Goal: Transaction & Acquisition: Purchase product/service

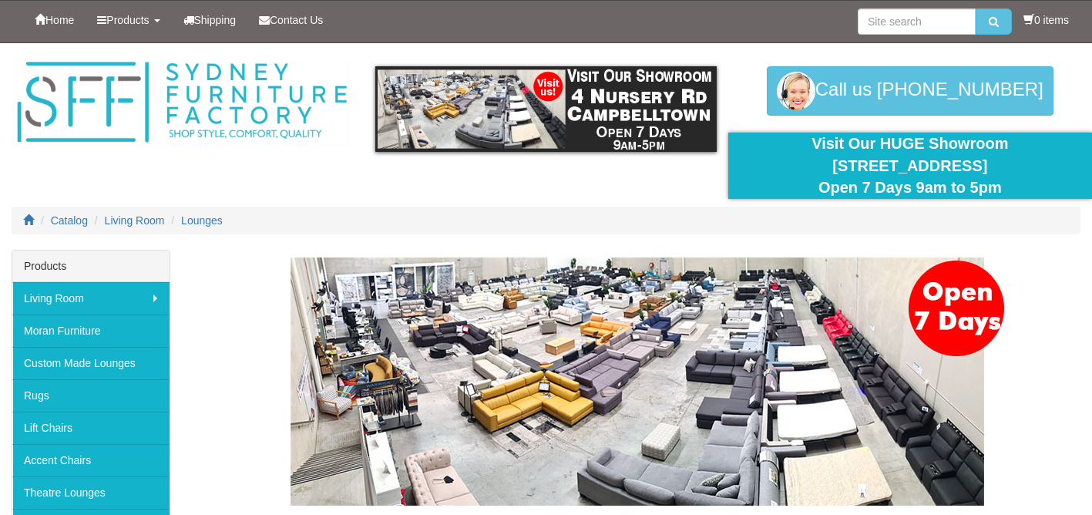
click at [1051, 283] on div "Lounges" at bounding box center [636, 441] width 887 height 368
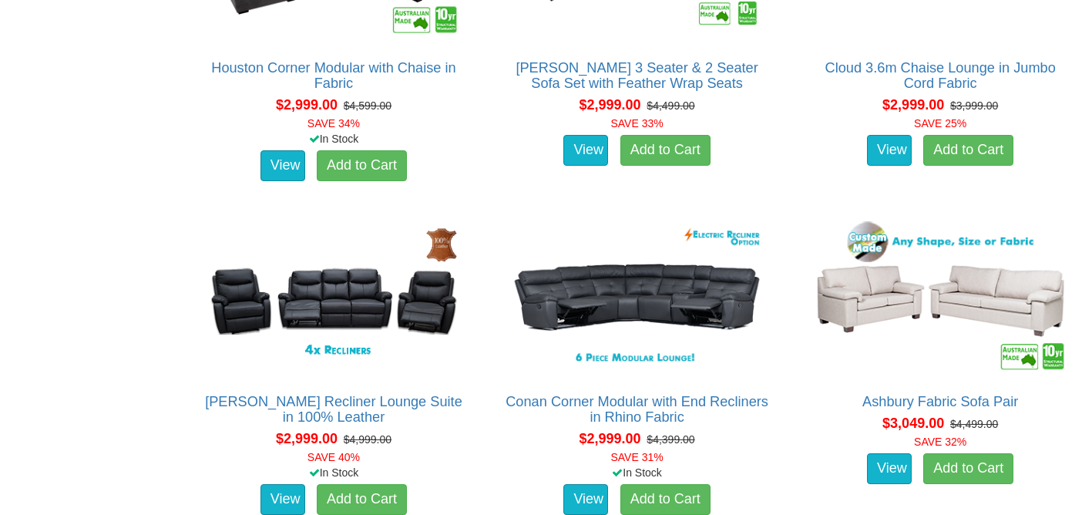
scroll to position [6012, 0]
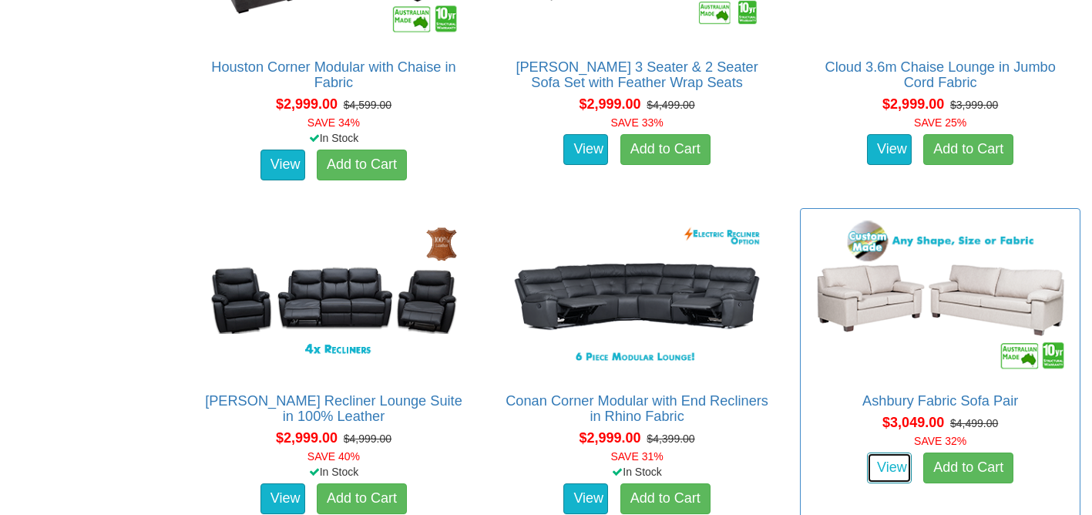
click at [883, 461] on link "View" at bounding box center [889, 467] width 45 height 31
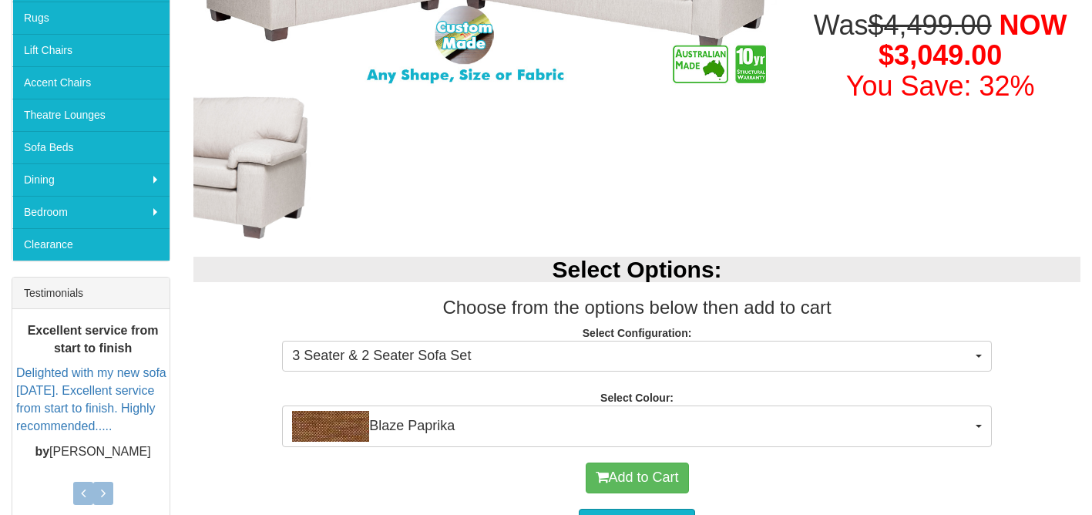
scroll to position [432, 0]
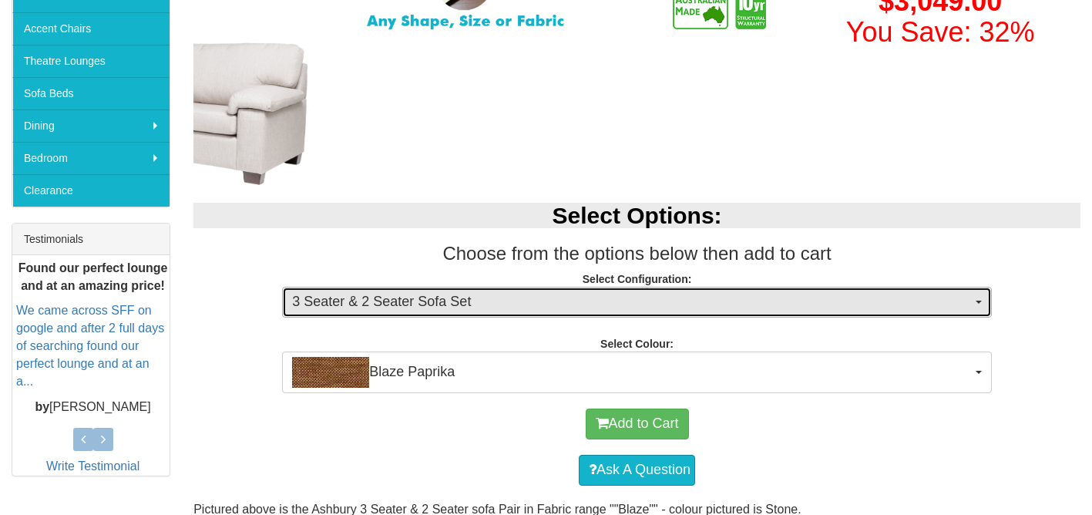
click at [979, 298] on button "3 Seater & 2 Seater Sofa Set" at bounding box center [637, 302] width 710 height 31
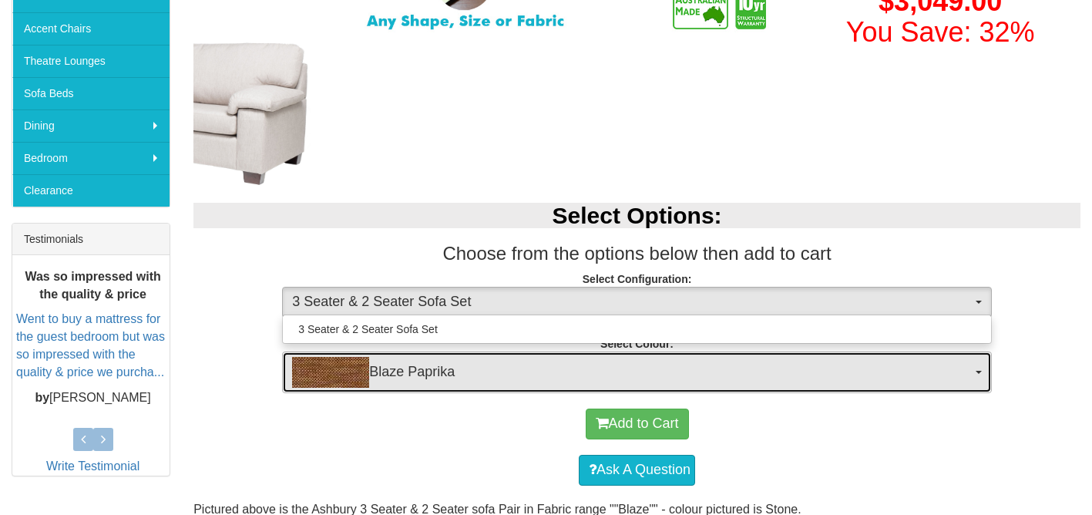
click at [979, 373] on span "button" at bounding box center [979, 372] width 6 height 3
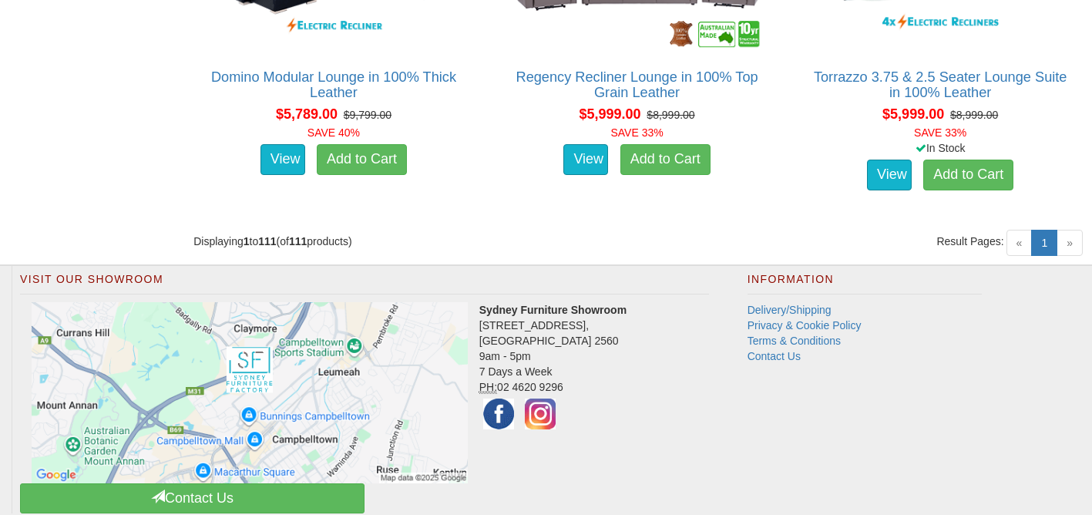
scroll to position [13041, 0]
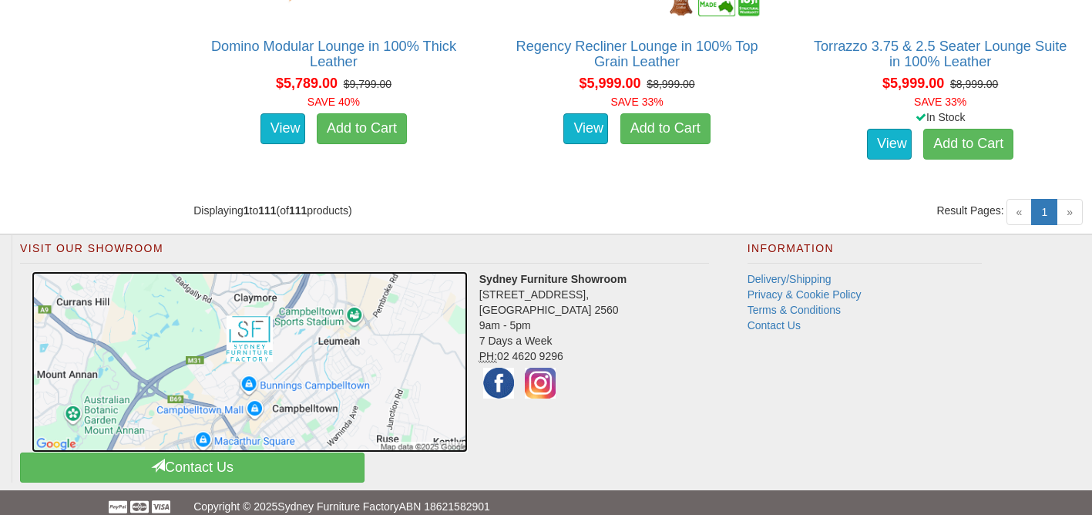
click at [213, 362] on img at bounding box center [250, 362] width 436 height 182
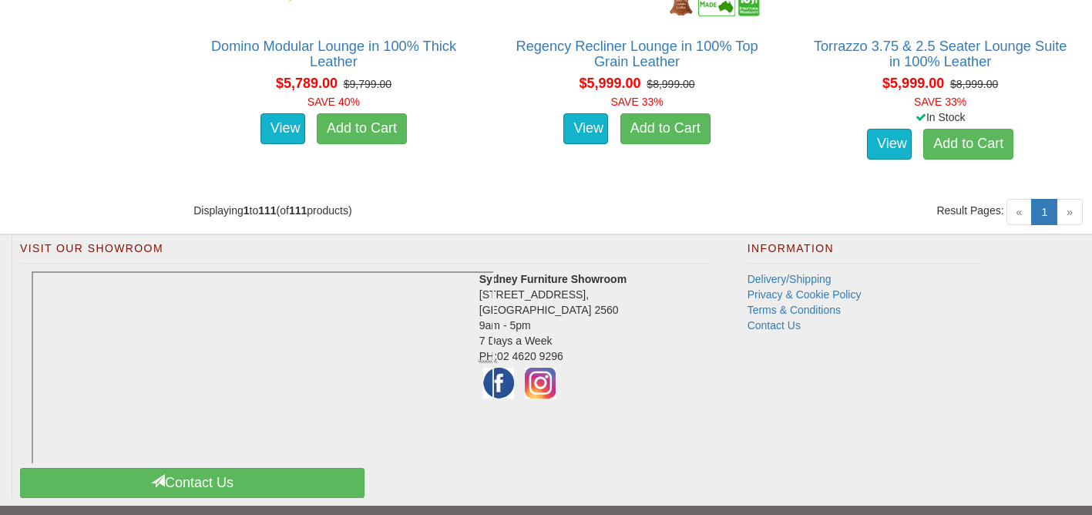
click at [351, 213] on div "Displaying 1 to 111 (of 111 products)" at bounding box center [409, 210] width 455 height 15
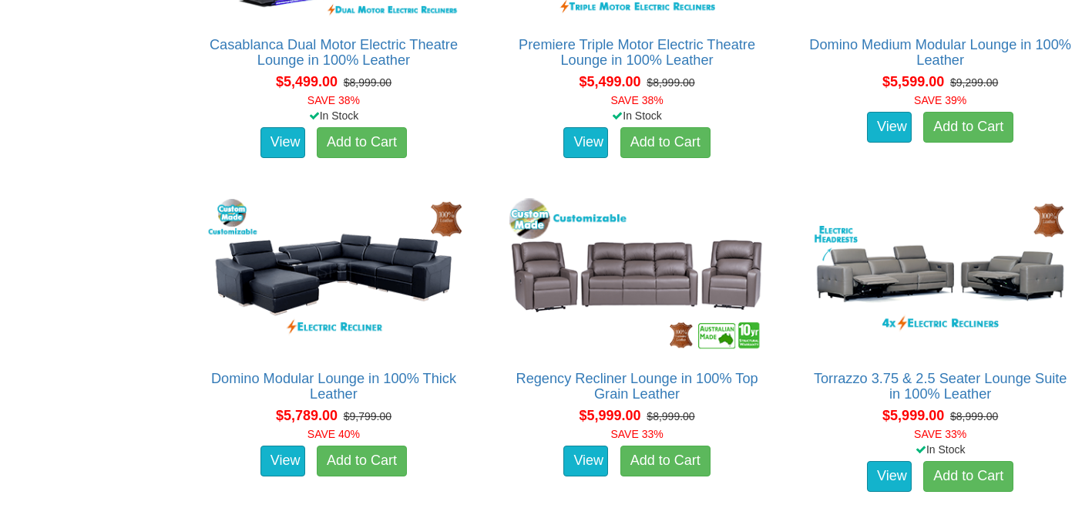
scroll to position [12702, 0]
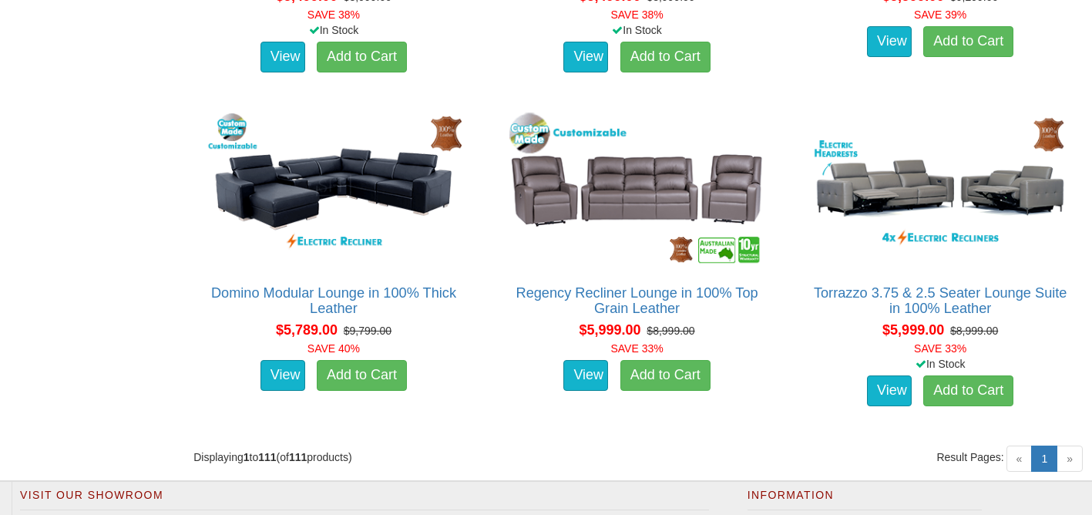
scroll to position [12764, 0]
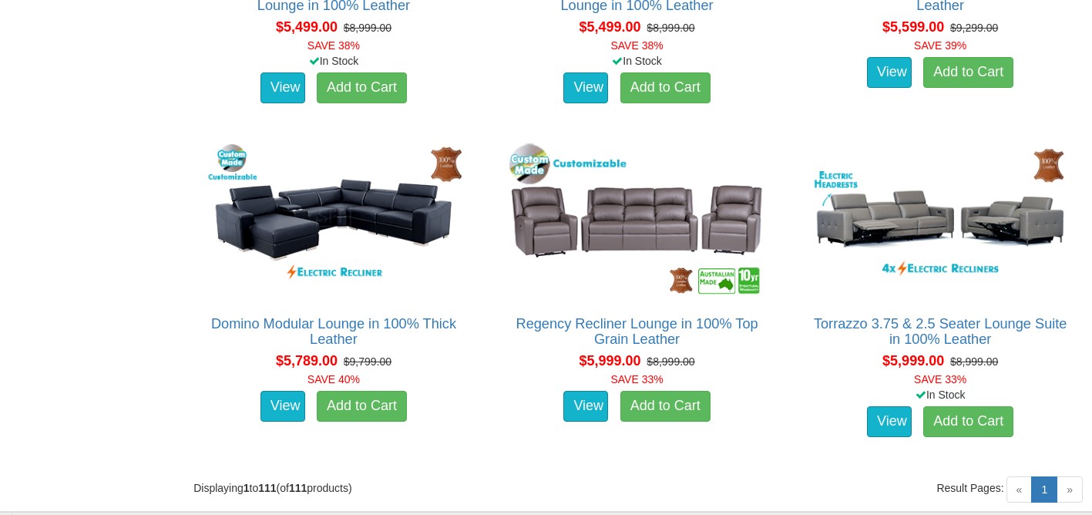
click at [1061, 491] on span "»" at bounding box center [1070, 489] width 26 height 26
click at [1045, 489] on link "1 (current)" at bounding box center [1044, 489] width 26 height 26
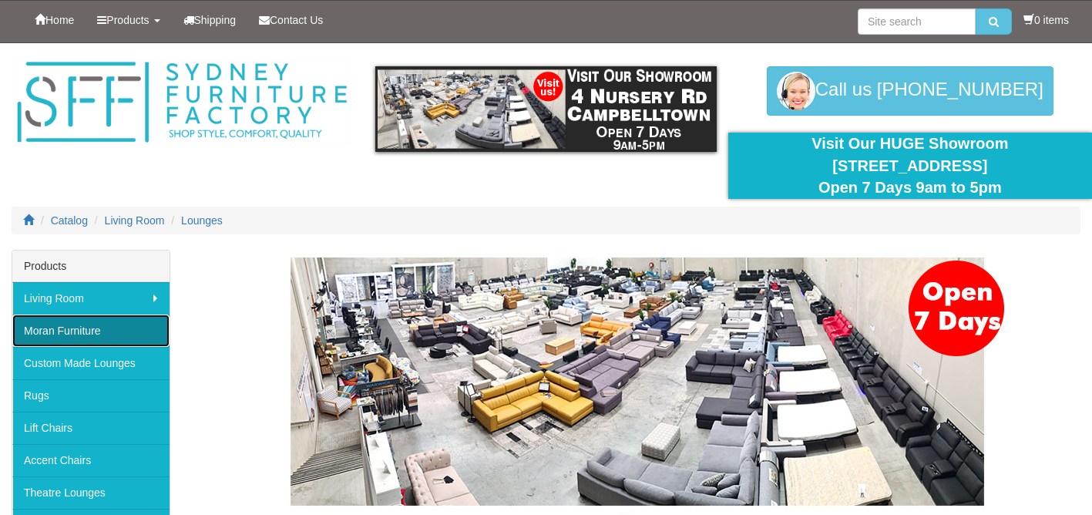
click at [117, 323] on link "Moran Furniture" at bounding box center [90, 330] width 157 height 32
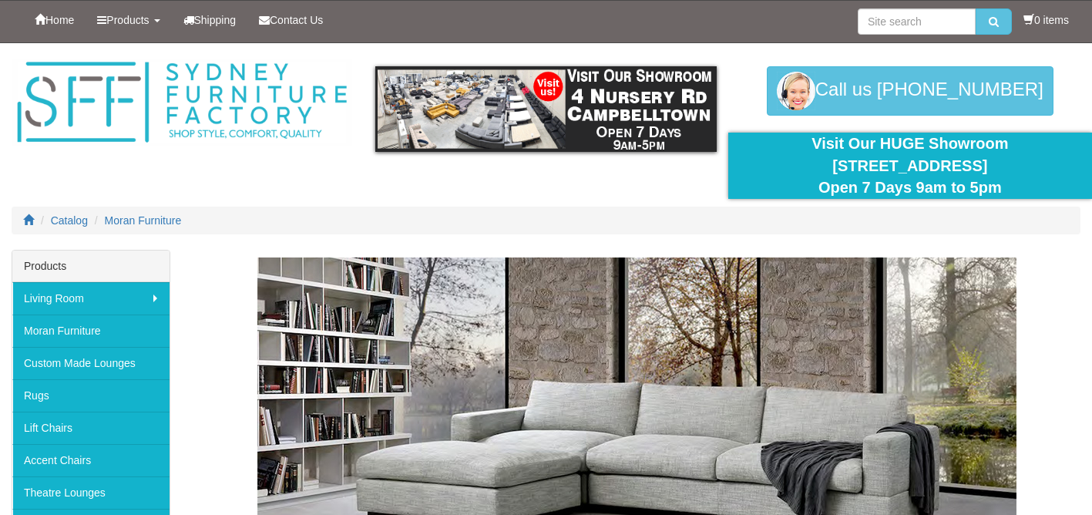
click at [1058, 281] on div "Moran Furniture" at bounding box center [636, 480] width 887 height 447
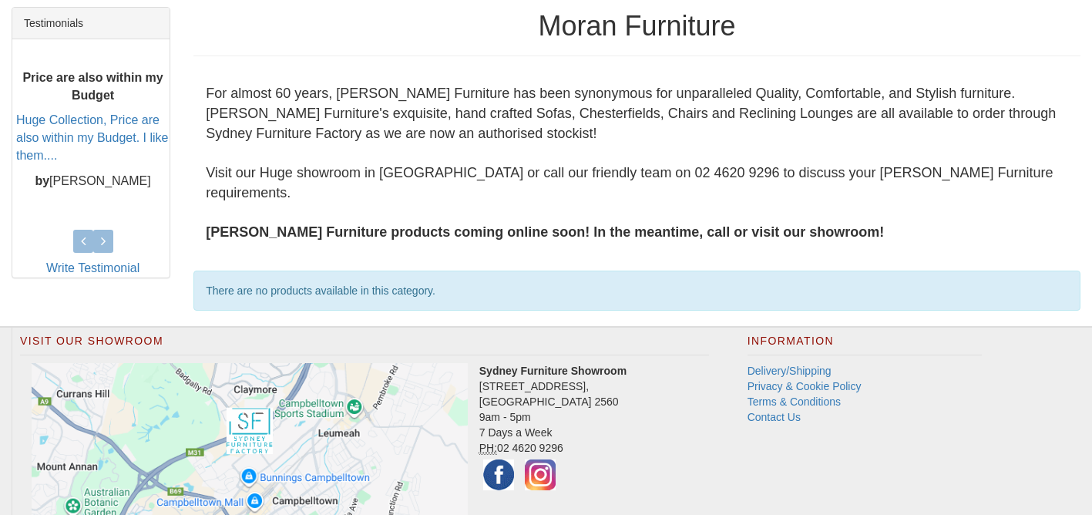
scroll to position [617, 0]
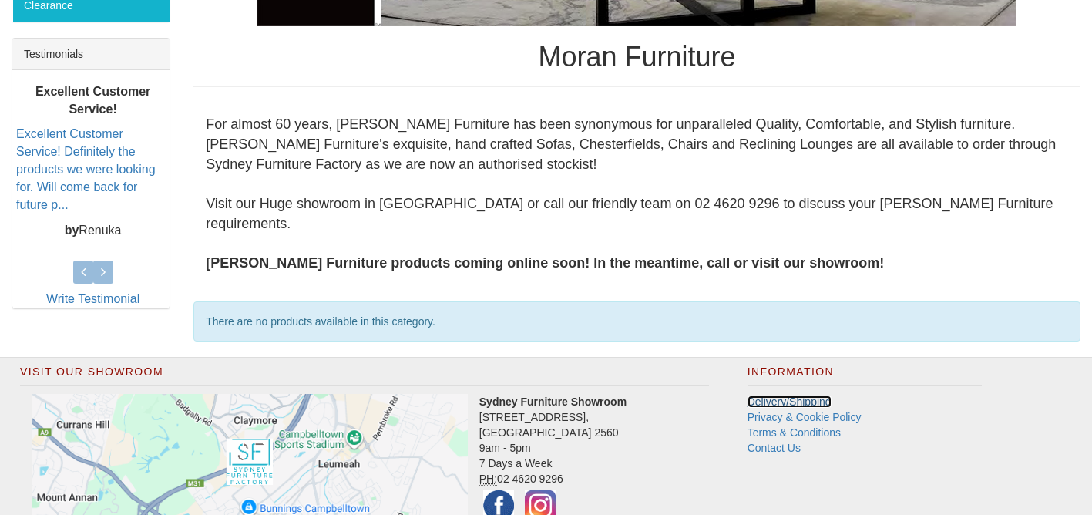
click at [818, 395] on link "Delivery/Shipping" at bounding box center [790, 401] width 84 height 12
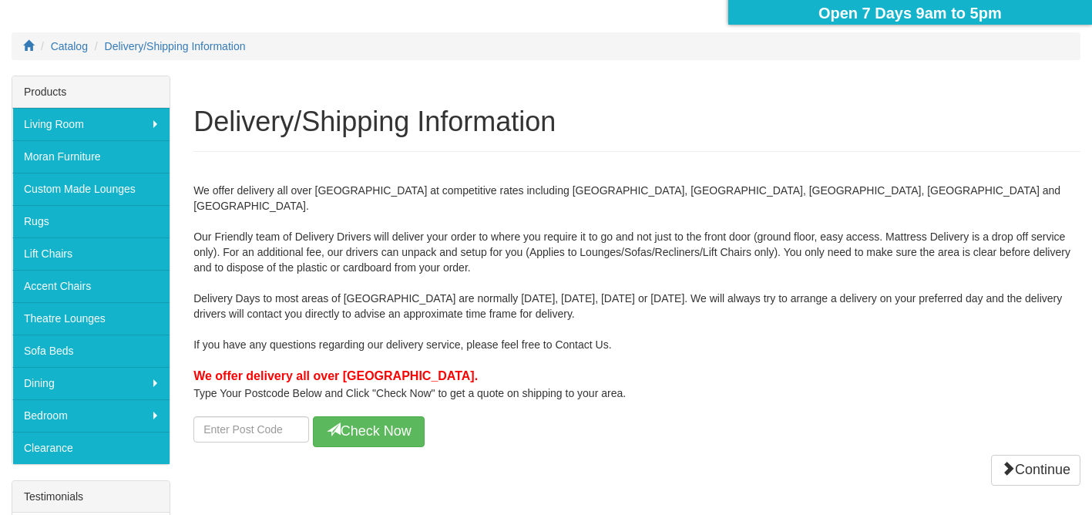
scroll to position [185, 0]
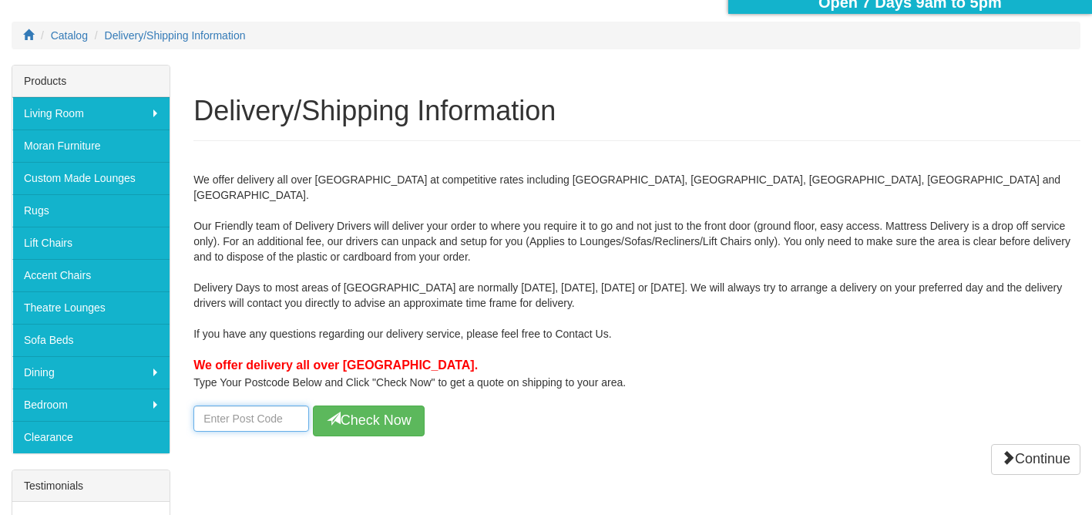
click at [217, 405] on input "number" at bounding box center [251, 418] width 116 height 26
type input "2103"
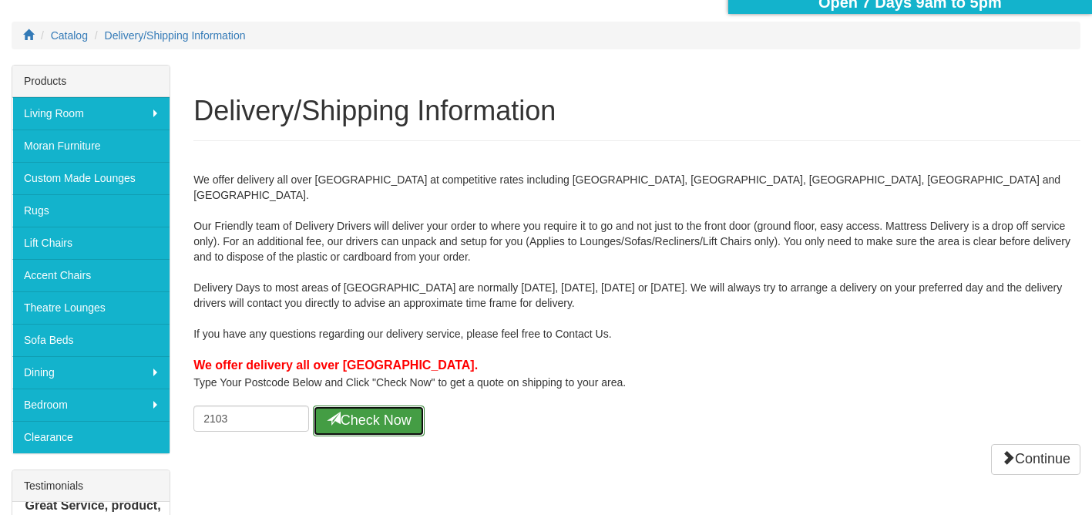
click at [349, 412] on button "Check Now" at bounding box center [369, 420] width 112 height 31
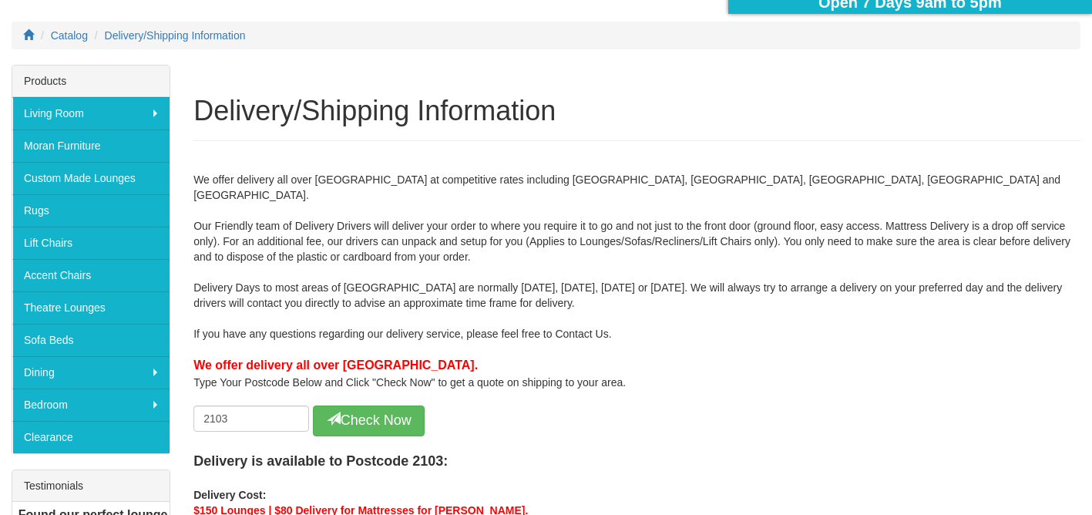
click at [881, 382] on div "We offer delivery all over Sydney at competitive rates including Wollongong, Bl…" at bounding box center [636, 352] width 887 height 392
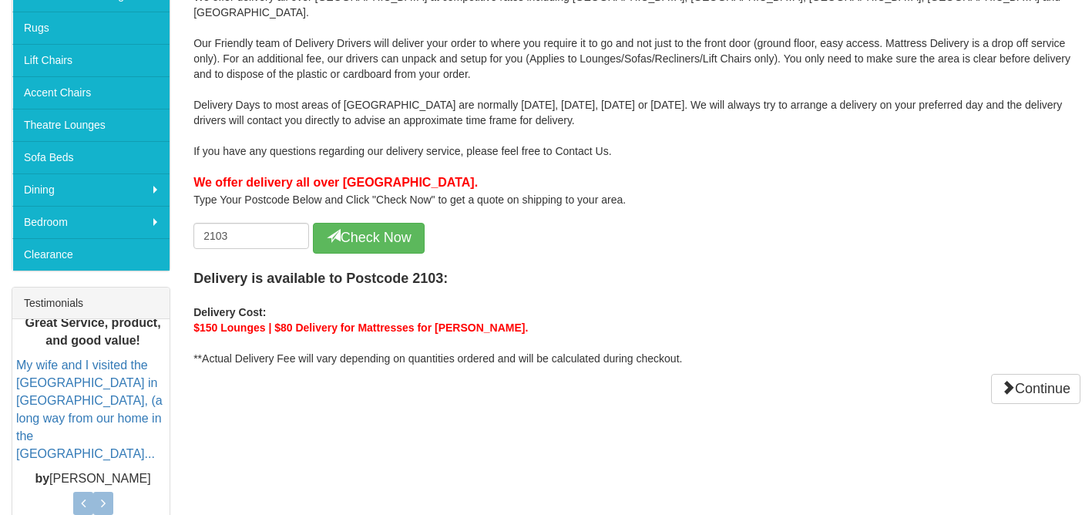
scroll to position [370, 0]
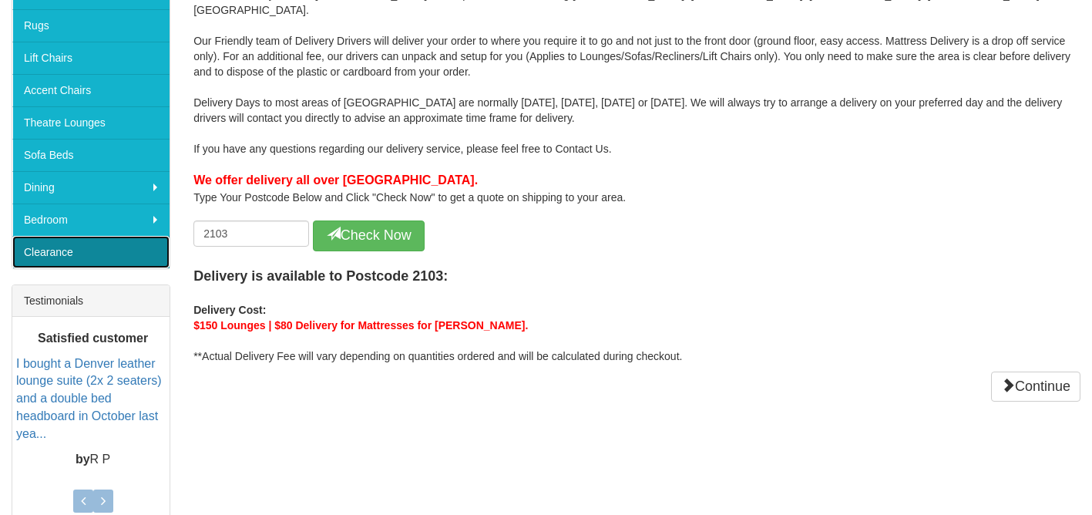
click at [156, 251] on link "Clearance" at bounding box center [90, 252] width 157 height 32
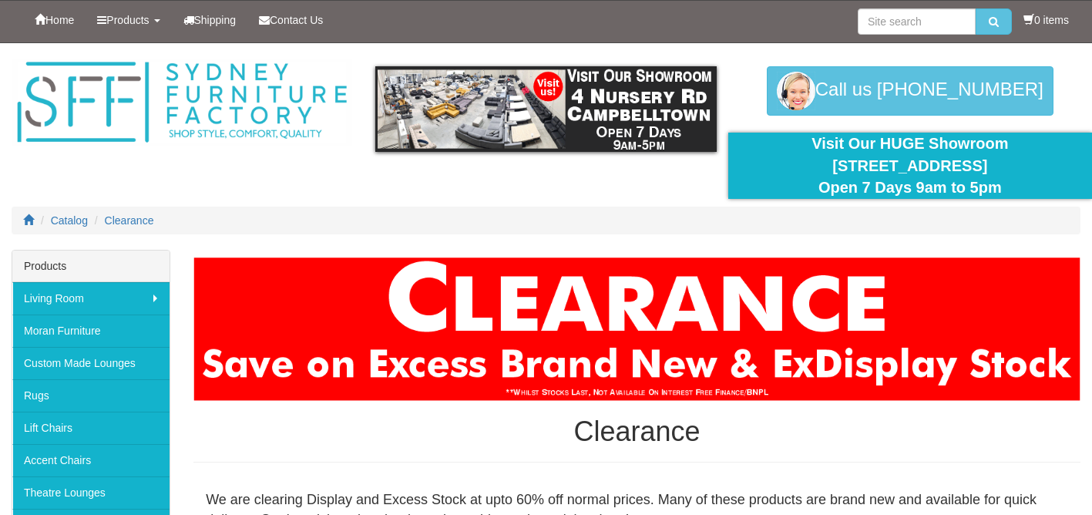
click at [292, 197] on div at bounding box center [546, 146] width 1092 height 207
